Goal: Information Seeking & Learning: Check status

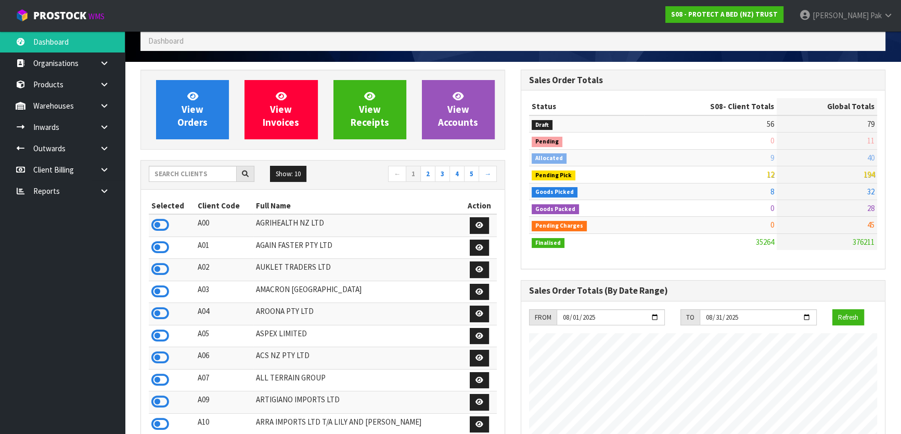
scroll to position [831, 380]
click at [851, 19] on span "Svetlana" at bounding box center [841, 15] width 56 height 10
click at [849, 38] on link "Logout" at bounding box center [859, 41] width 82 height 14
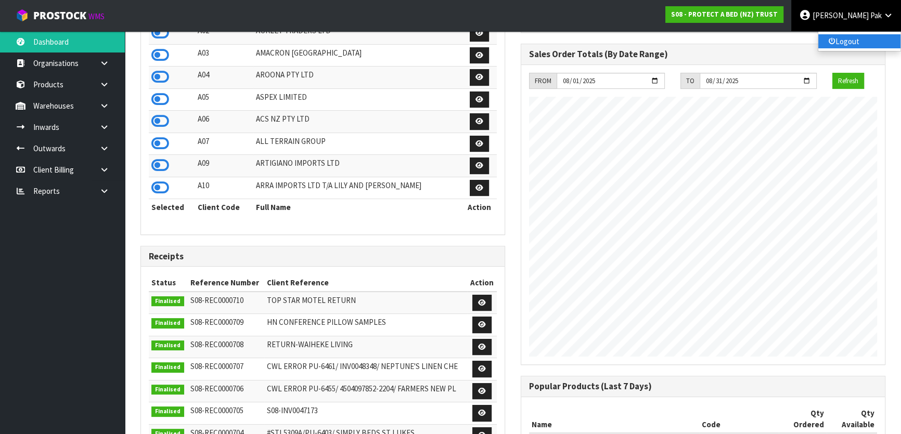
scroll to position [820, 380]
click at [849, 42] on link "Logout" at bounding box center [859, 41] width 82 height 14
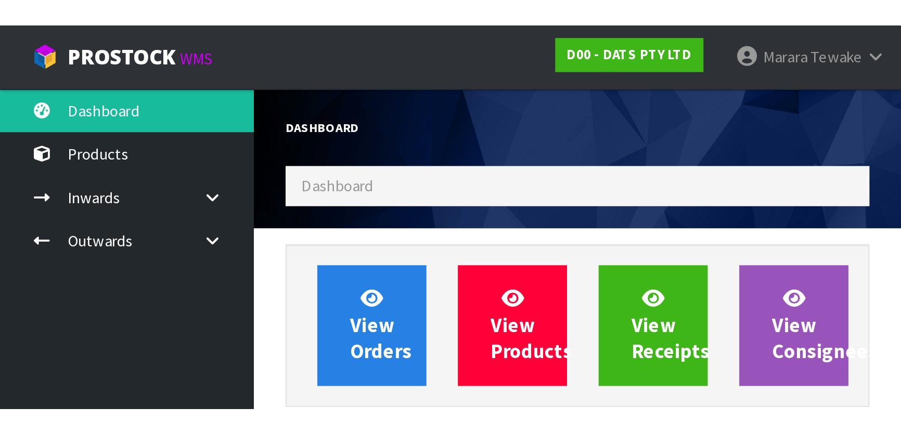
scroll to position [787, 380]
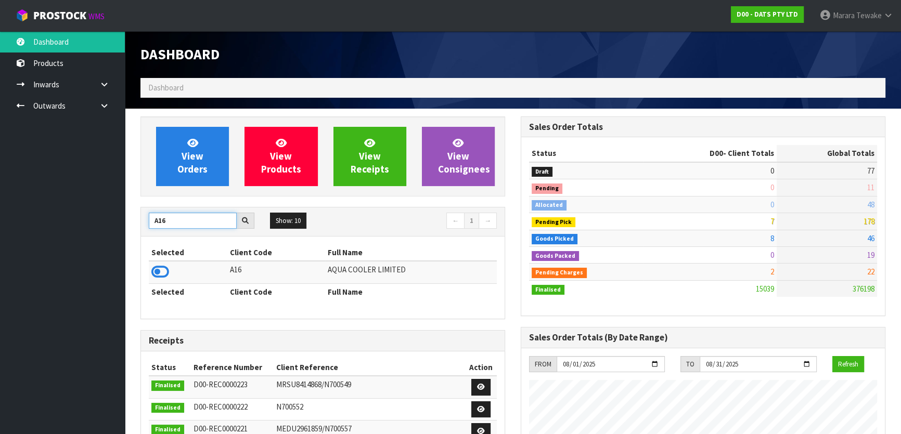
drag, startPoint x: 152, startPoint y: 215, endPoint x: 139, endPoint y: 211, distance: 14.2
click at [135, 188] on div "View Orders View Products View Receipts View Consignees A16 Show: 10 5 10 25 50…" at bounding box center [323, 419] width 380 height 604
type input "S08"
click at [163, 188] on icon at bounding box center [160, 272] width 18 height 16
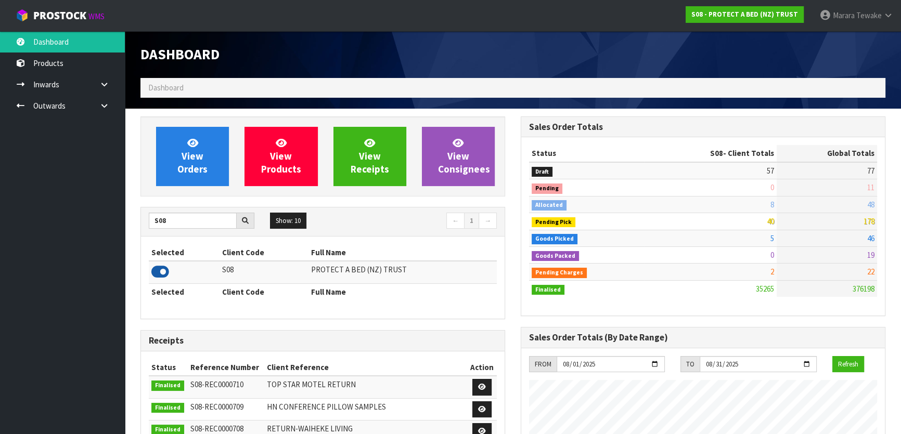
scroll to position [820, 380]
drag, startPoint x: 170, startPoint y: 219, endPoint x: 143, endPoint y: 217, distance: 27.1
click at [145, 188] on div "S08" at bounding box center [201, 221] width 121 height 17
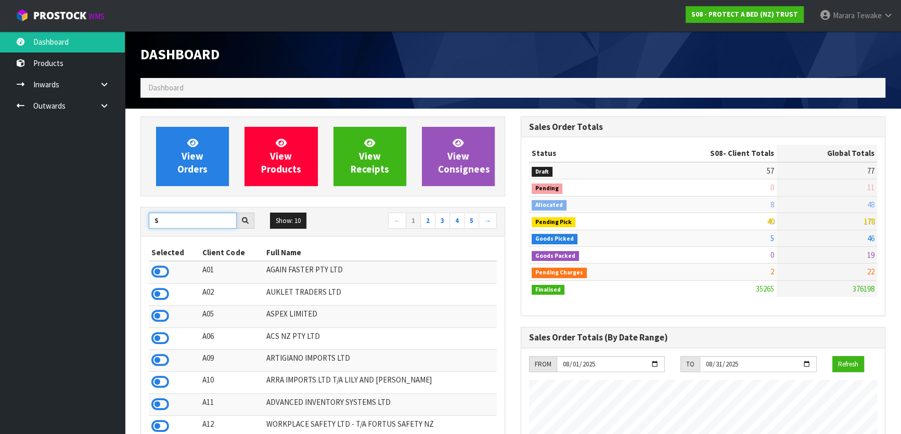
type input "S"
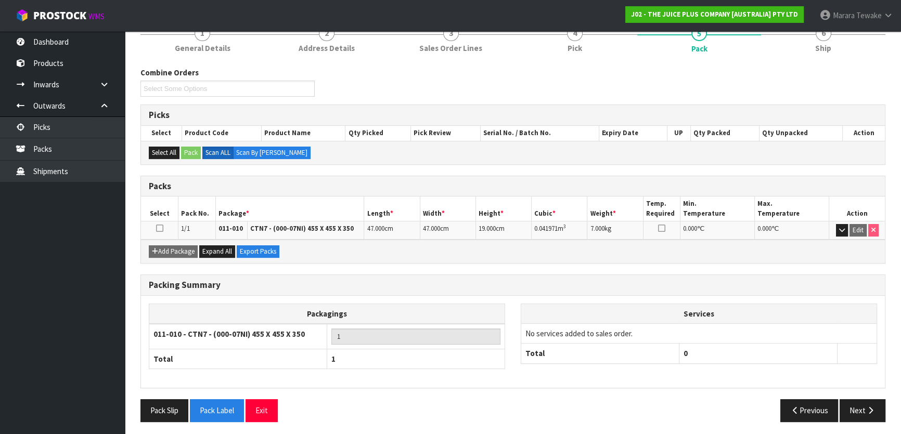
scroll to position [137, 0]
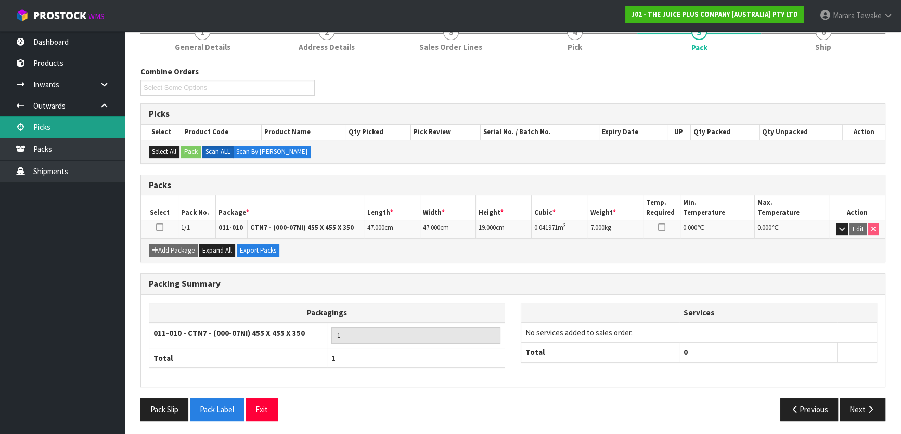
click at [108, 123] on link "Picks" at bounding box center [62, 127] width 125 height 21
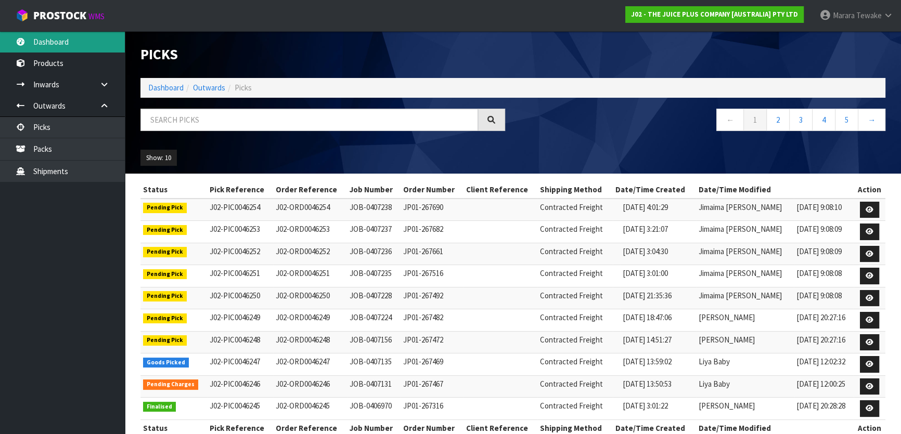
click at [80, 49] on link "Dashboard" at bounding box center [62, 41] width 125 height 21
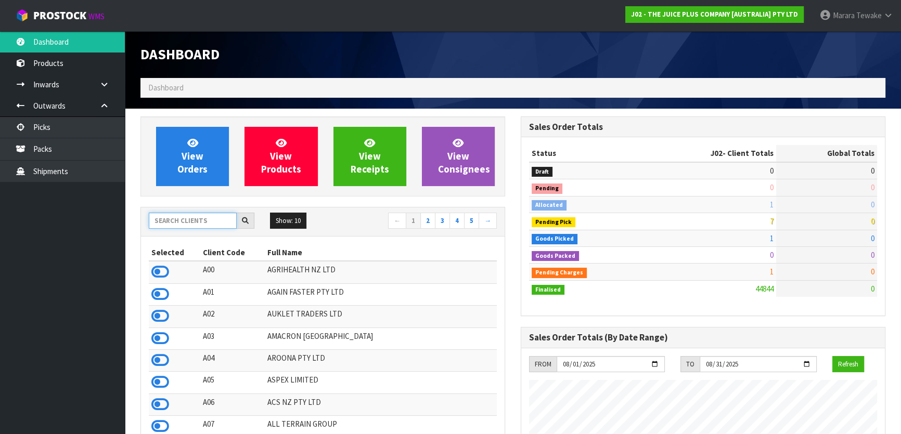
click at [209, 218] on input "text" at bounding box center [193, 221] width 88 height 16
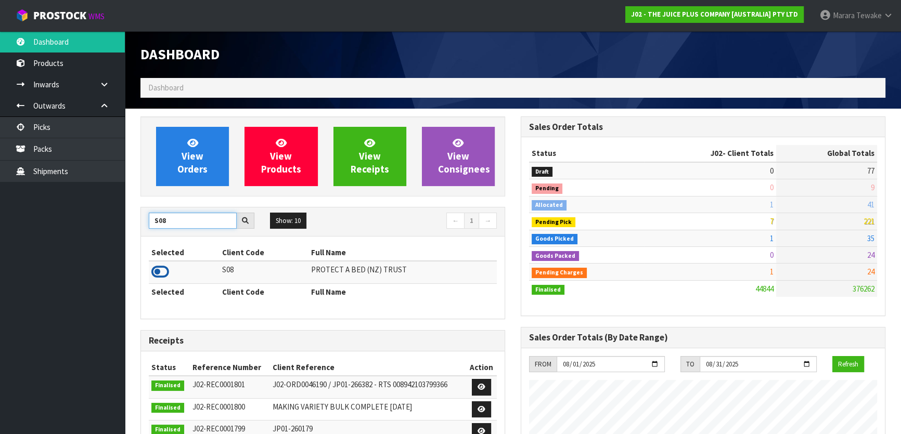
type input "S08"
click at [164, 276] on icon at bounding box center [160, 272] width 18 height 16
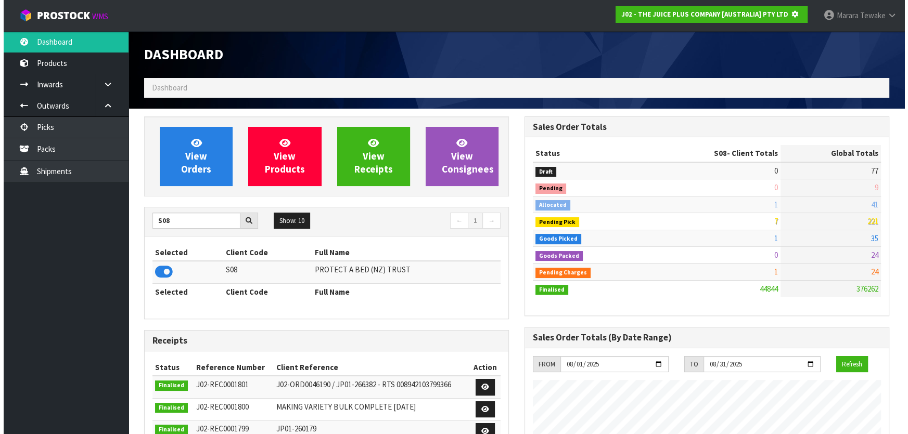
scroll to position [519547, 519815]
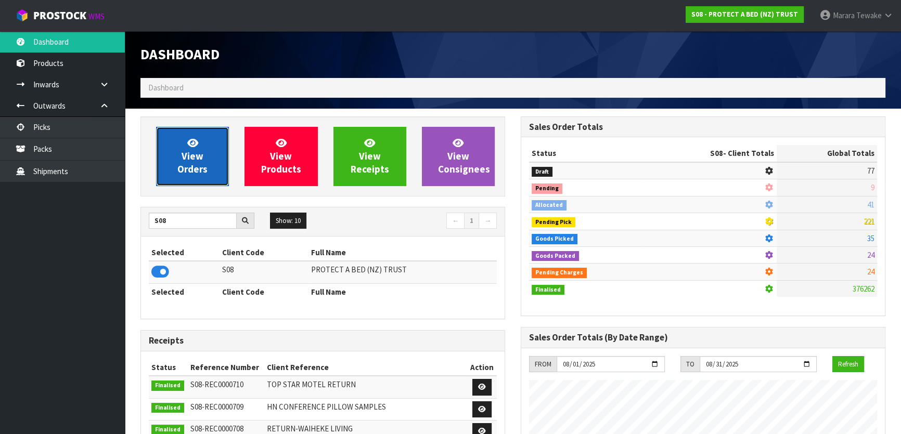
click at [179, 165] on span "View Orders" at bounding box center [192, 156] width 30 height 39
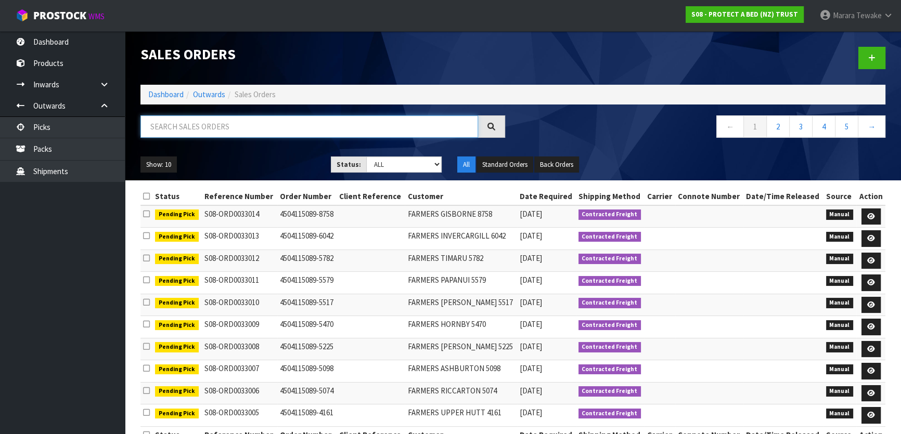
click at [243, 122] on input "text" at bounding box center [309, 126] width 338 height 22
type input "JOB-0407079"
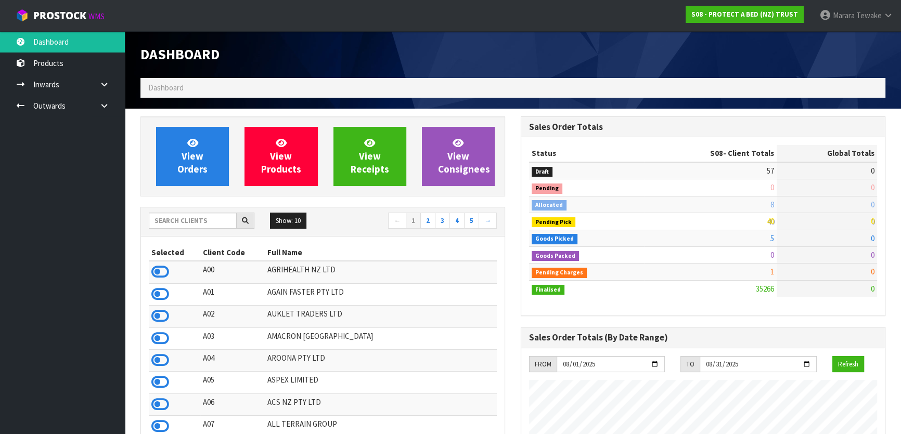
scroll to position [820, 380]
click at [198, 218] on input "text" at bounding box center [193, 221] width 88 height 16
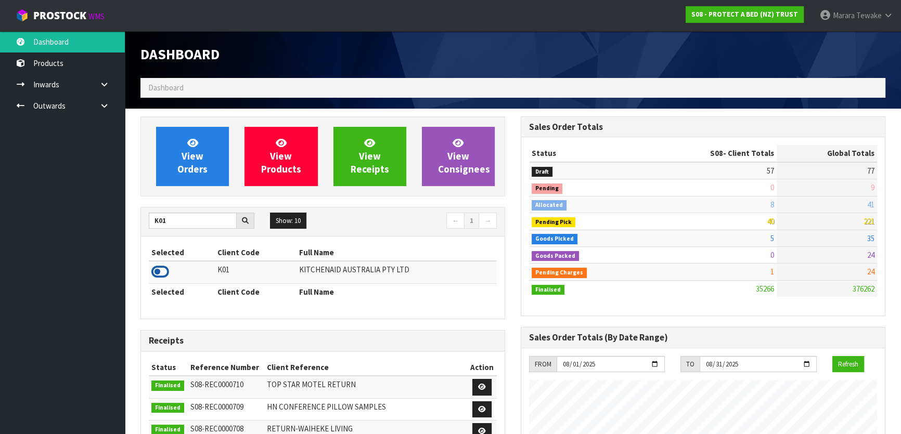
click at [159, 271] on icon at bounding box center [160, 272] width 18 height 16
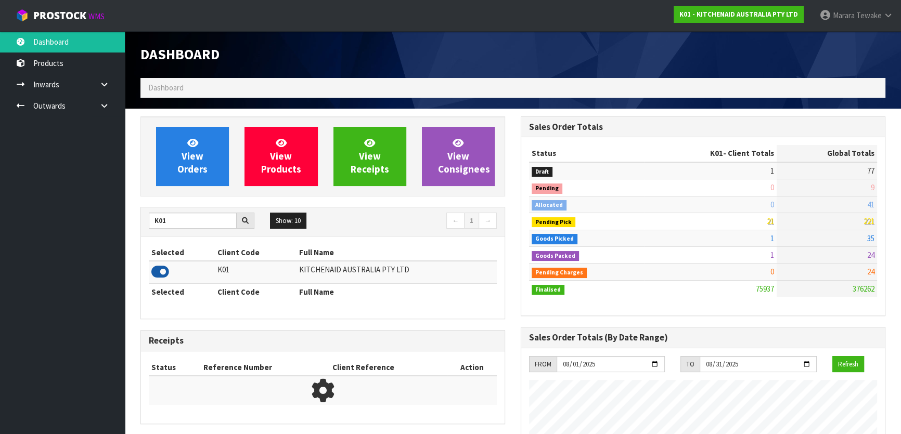
scroll to position [787, 380]
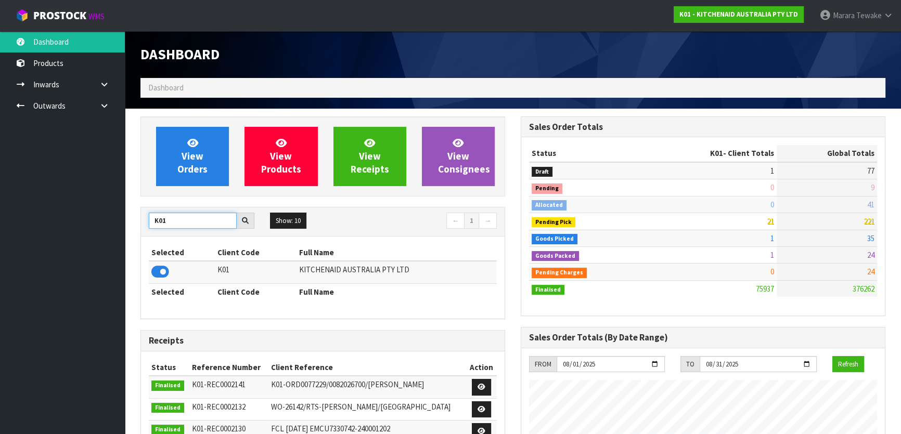
drag, startPoint x: 166, startPoint y: 223, endPoint x: 134, endPoint y: 212, distance: 34.2
click at [143, 215] on div "K01" at bounding box center [201, 221] width 121 height 17
type input "S"
type input "J02"
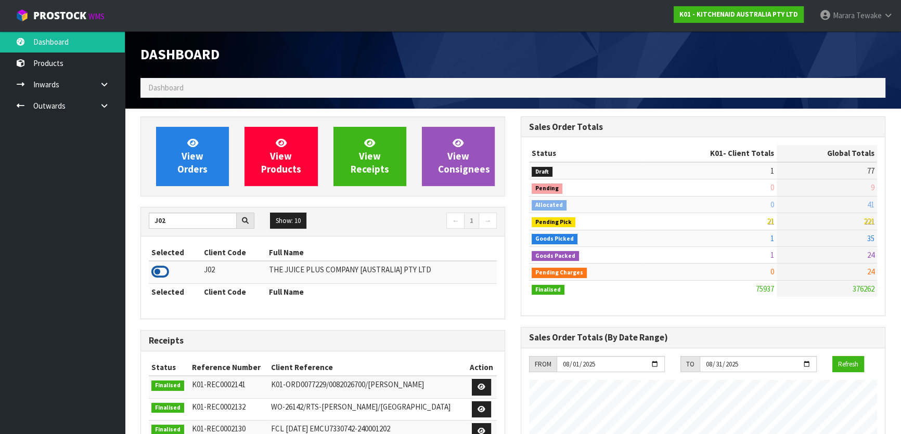
click at [158, 268] on icon at bounding box center [160, 272] width 18 height 16
drag, startPoint x: 170, startPoint y: 223, endPoint x: 146, endPoint y: 216, distance: 25.5
click at [150, 218] on input "J02" at bounding box center [193, 221] width 88 height 16
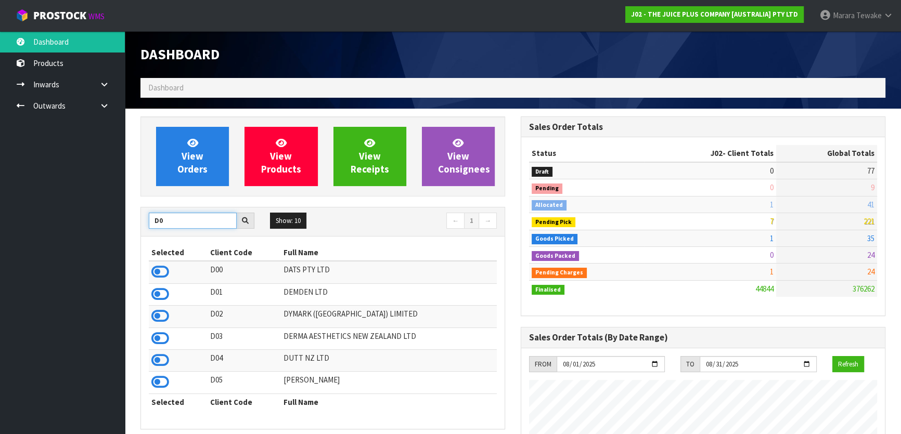
type input "D"
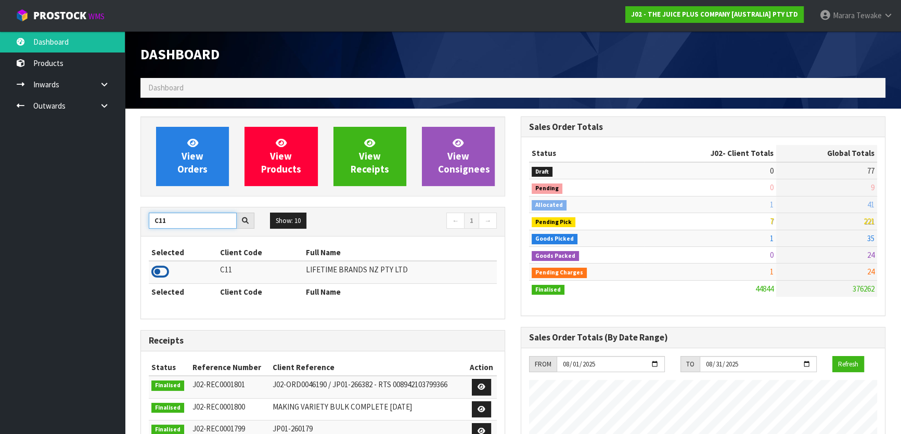
type input "C11"
click at [165, 271] on icon at bounding box center [160, 272] width 18 height 16
